Goal: Information Seeking & Learning: Learn about a topic

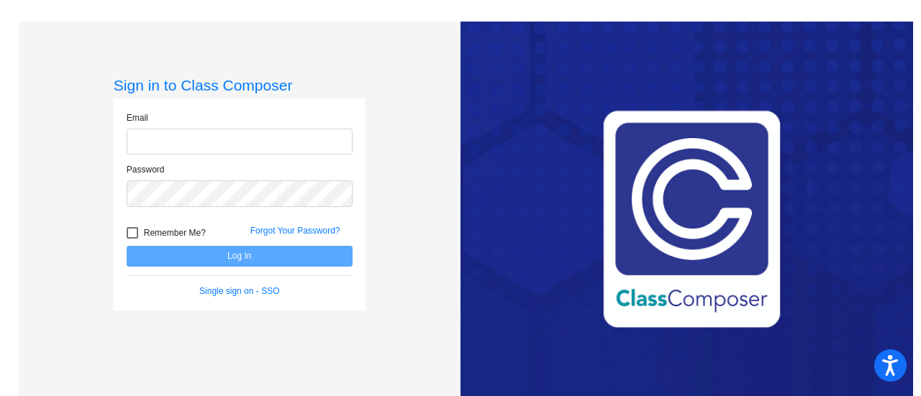
type input "[EMAIL_ADDRESS][DOMAIN_NAME]"
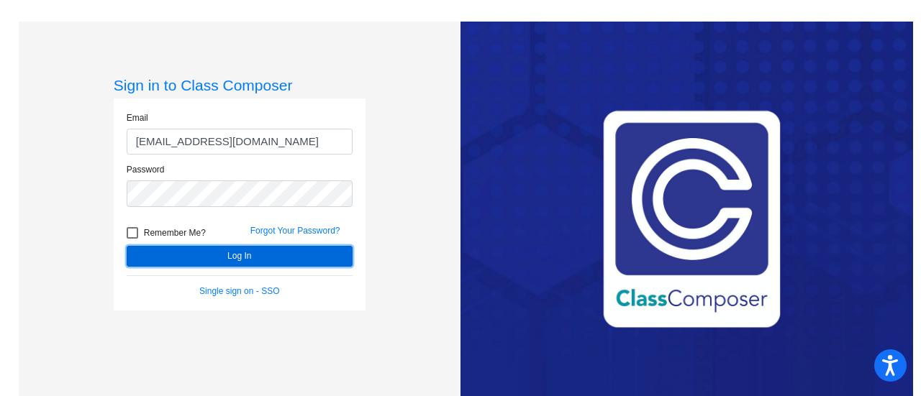
click at [237, 258] on button "Log In" at bounding box center [240, 256] width 226 height 21
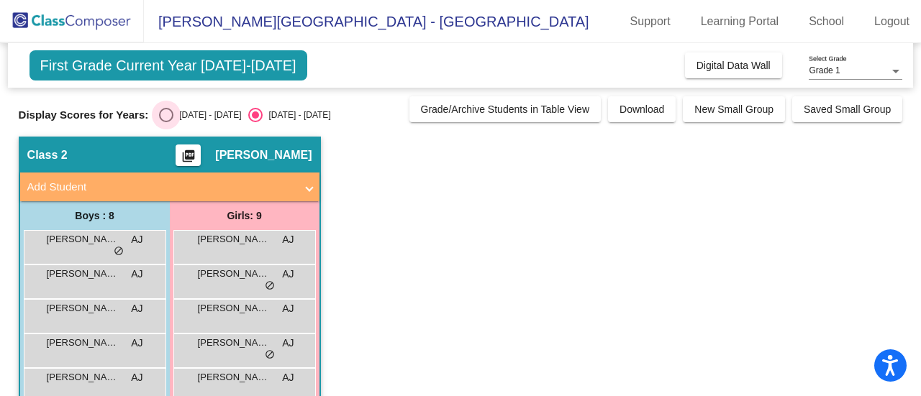
click at [171, 113] on div "Select an option" at bounding box center [166, 115] width 14 height 14
click at [166, 122] on input "[DATE] - [DATE]" at bounding box center [166, 122] width 1 height 1
radio input "true"
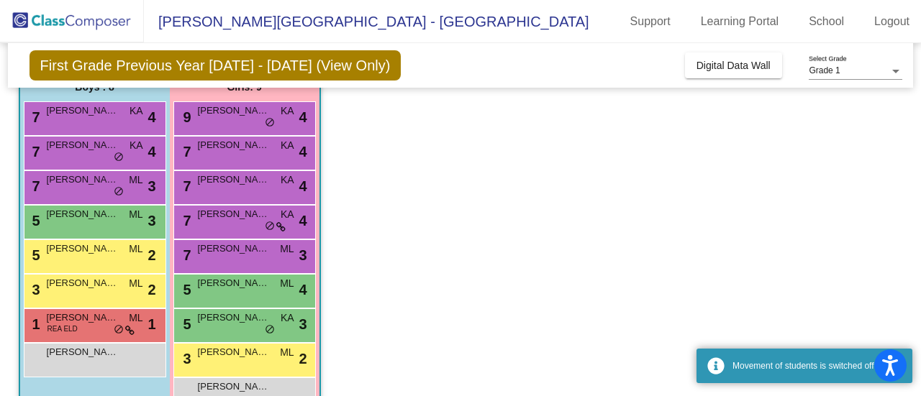
scroll to position [130, 0]
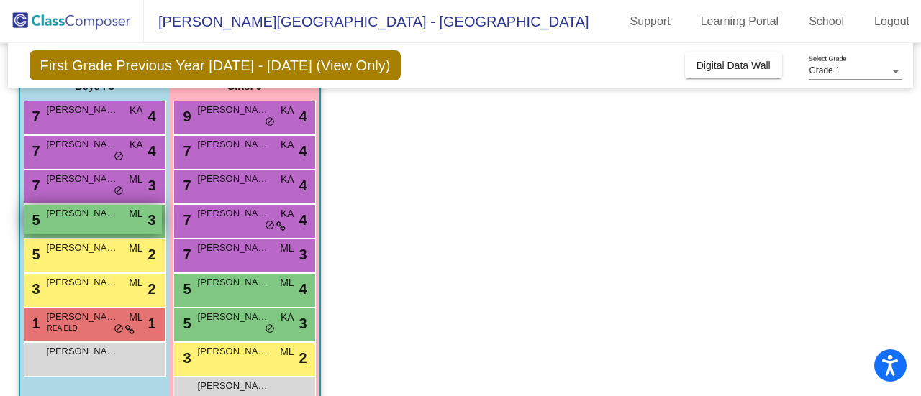
click at [114, 220] on div "5 [PERSON_NAME] [PERSON_NAME] lock do_not_disturb_alt 3" at bounding box center [92, 220] width 137 height 30
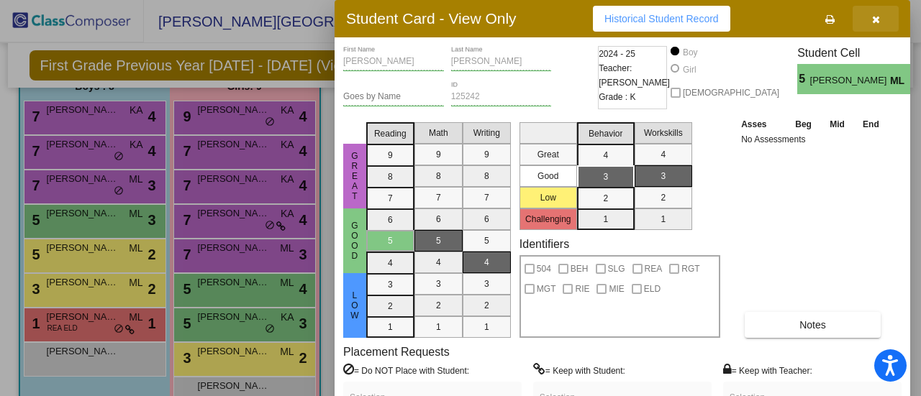
click at [876, 18] on icon "button" at bounding box center [876, 19] width 8 height 10
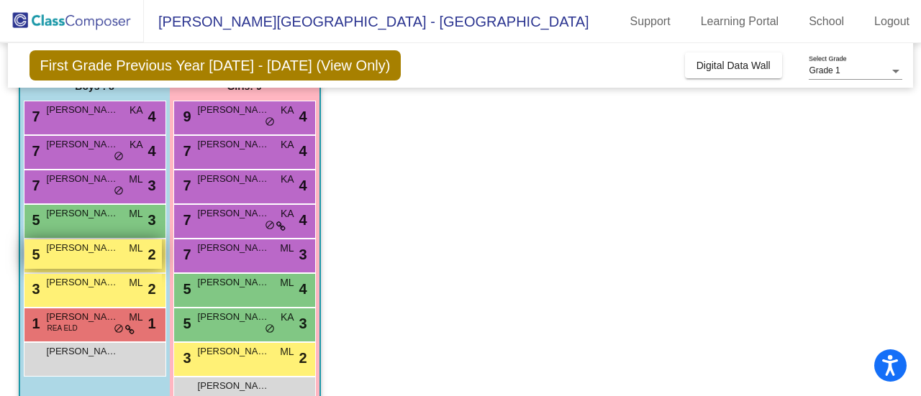
click at [95, 248] on span "[PERSON_NAME]" at bounding box center [83, 248] width 72 height 14
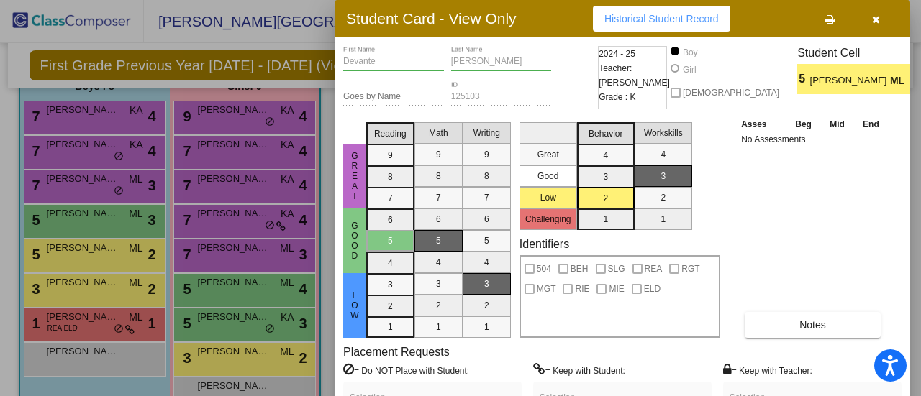
click at [62, 291] on div at bounding box center [460, 198] width 921 height 396
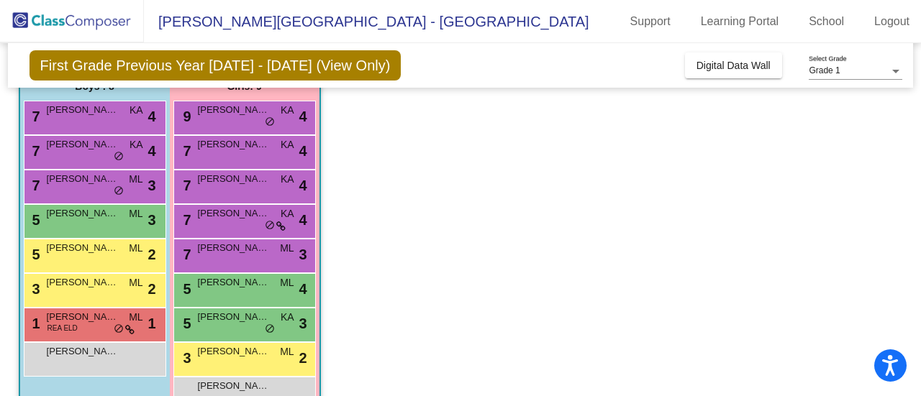
click at [62, 291] on div "3 Kingzley [PERSON_NAME] lock do_not_disturb_alt 2" at bounding box center [92, 289] width 137 height 30
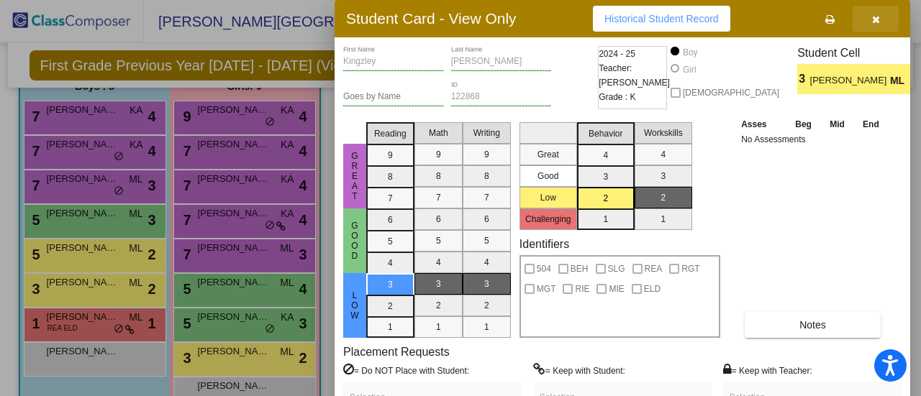
click at [878, 18] on icon "button" at bounding box center [876, 19] width 8 height 10
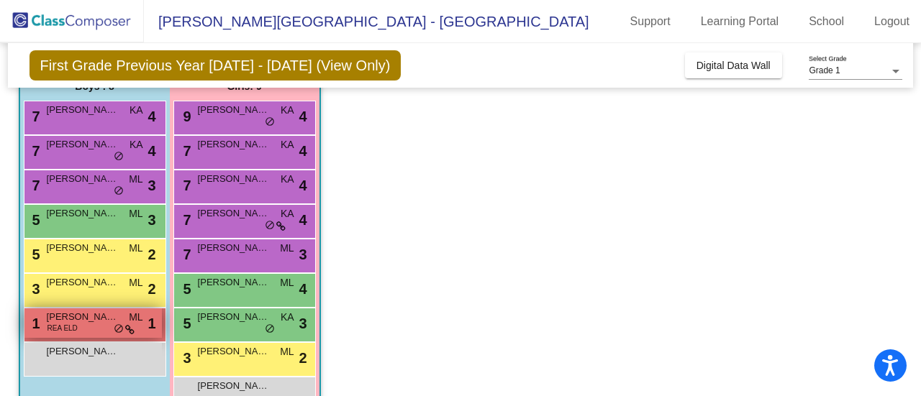
click at [69, 314] on span "[PERSON_NAME]" at bounding box center [83, 317] width 72 height 14
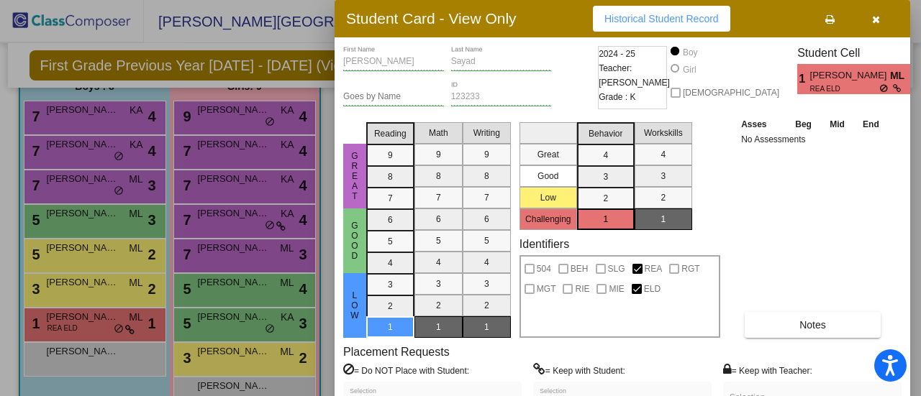
click at [879, 15] on button "button" at bounding box center [876, 19] width 46 height 26
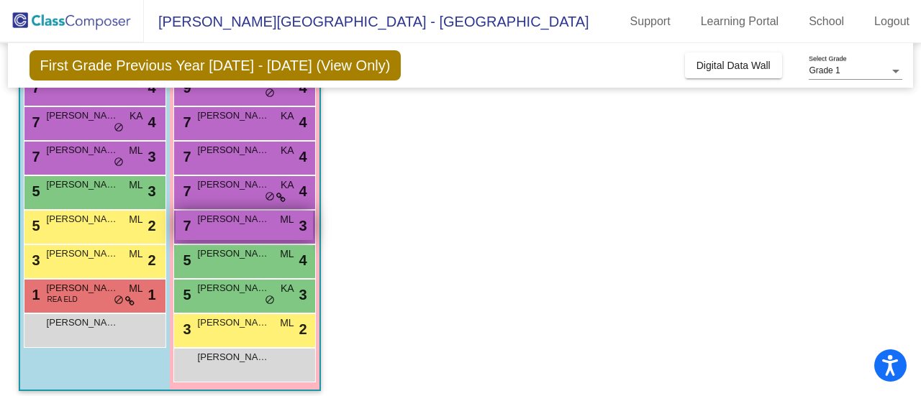
scroll to position [160, 0]
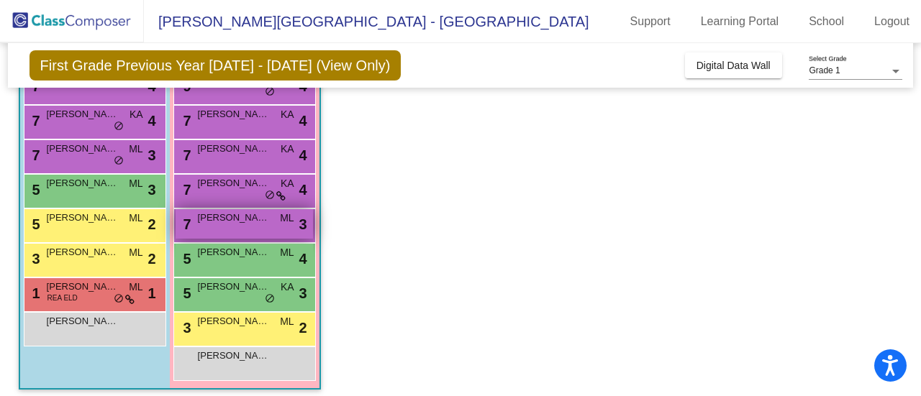
click at [235, 222] on span "[PERSON_NAME]" at bounding box center [234, 218] width 72 height 14
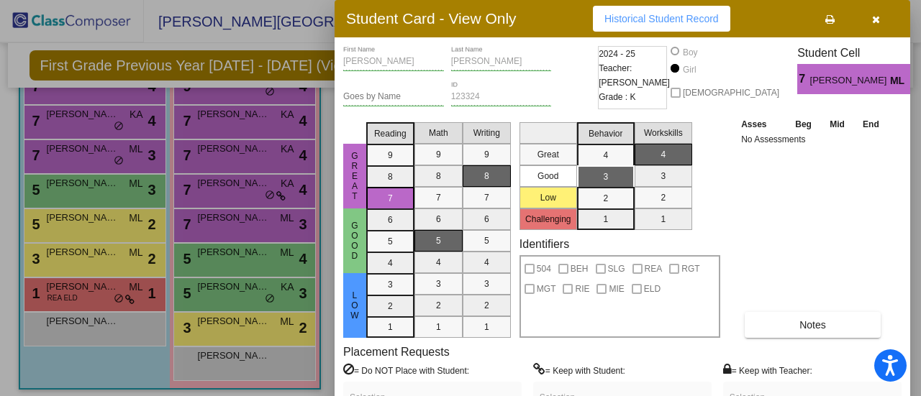
click at [877, 19] on icon "button" at bounding box center [876, 19] width 8 height 10
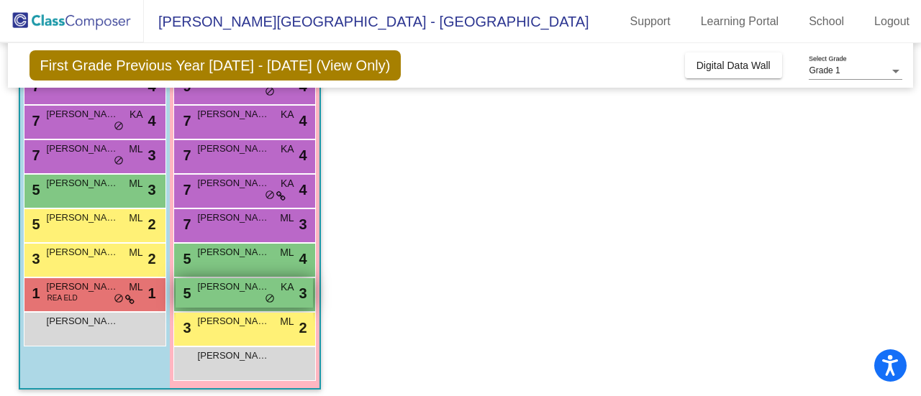
click at [232, 288] on span "[PERSON_NAME]" at bounding box center [234, 287] width 72 height 14
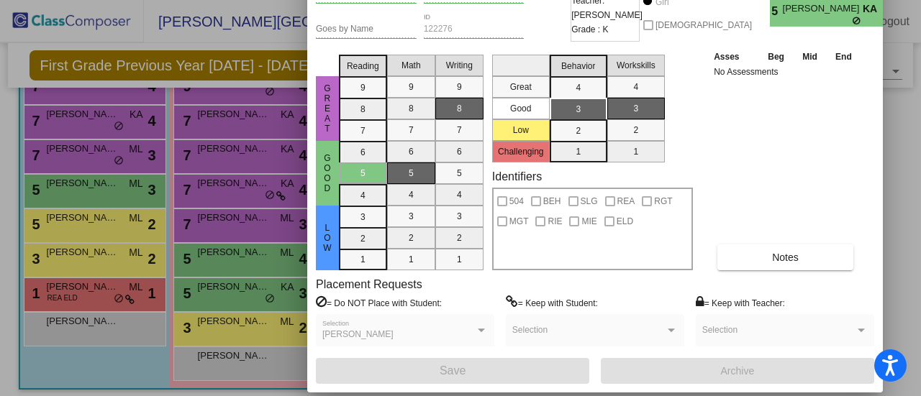
drag, startPoint x: 540, startPoint y: 22, endPoint x: 512, endPoint y: -45, distance: 73.5
click at [512, 0] on html "Accessibility Screen-Reader Guide, Feedback, and Issue Reporting | New window […" at bounding box center [460, 198] width 921 height 396
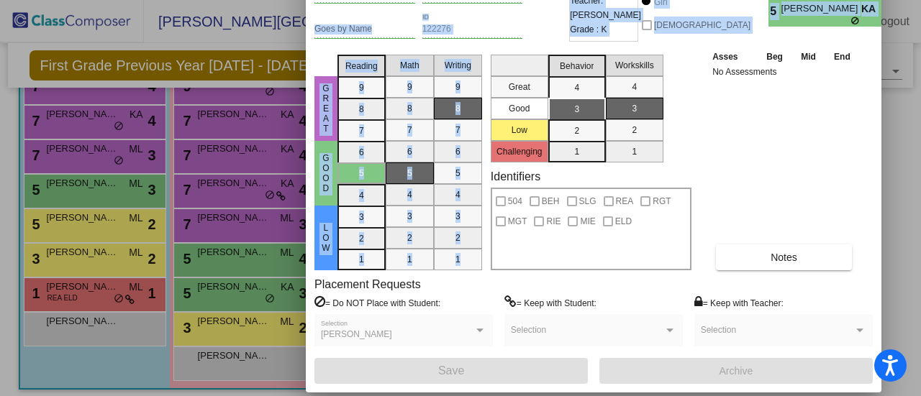
drag, startPoint x: 548, startPoint y: 6, endPoint x: 539, endPoint y: 68, distance: 62.5
click at [539, 68] on div "Dahlia First Name [PERSON_NAME] Last Name Goes by Name 122276 ID 2024 - 25 Teac…" at bounding box center [593, 181] width 558 height 406
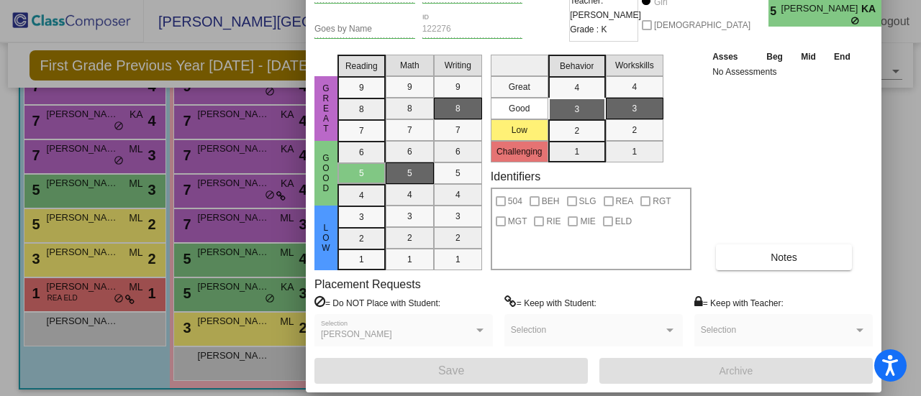
click at [212, 330] on div at bounding box center [460, 198] width 921 height 396
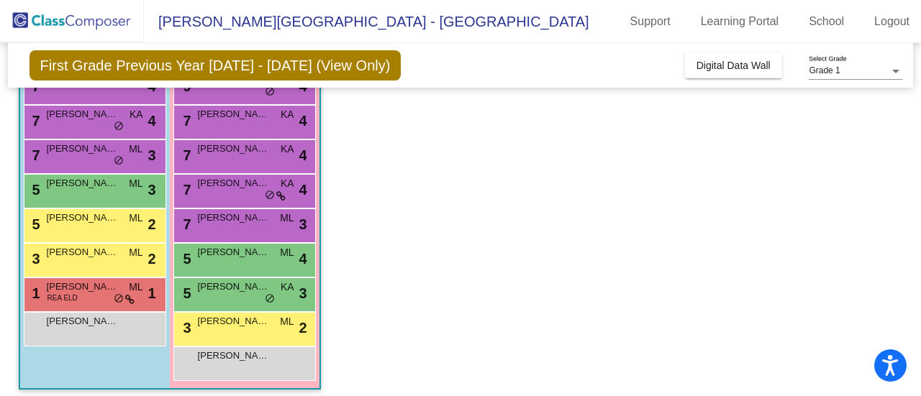
click at [212, 330] on div "3 [PERSON_NAME] ML lock do_not_disturb_alt 2" at bounding box center [244, 328] width 137 height 30
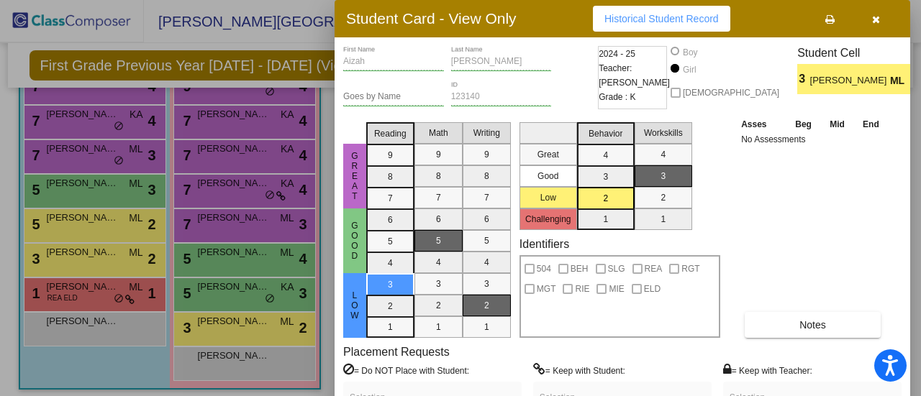
click at [144, 369] on div at bounding box center [460, 198] width 921 height 396
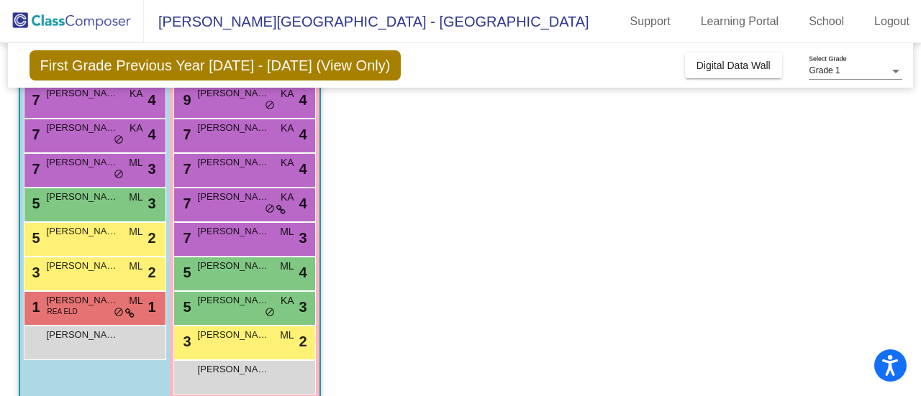
scroll to position [150, 0]
